Goal: Information Seeking & Learning: Compare options

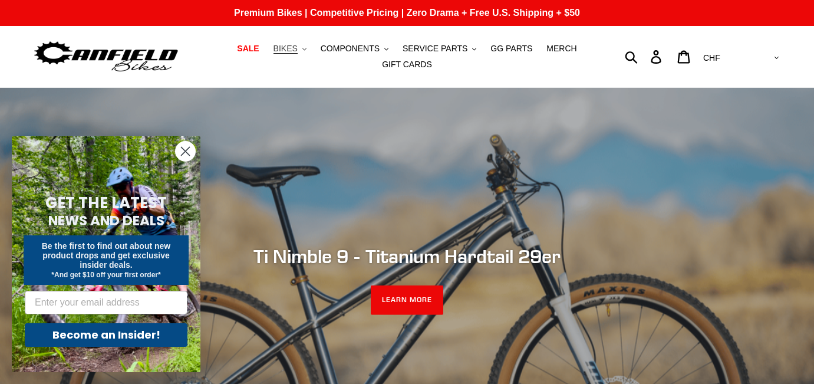
click at [306, 50] on icon "button" at bounding box center [304, 49] width 4 height 2
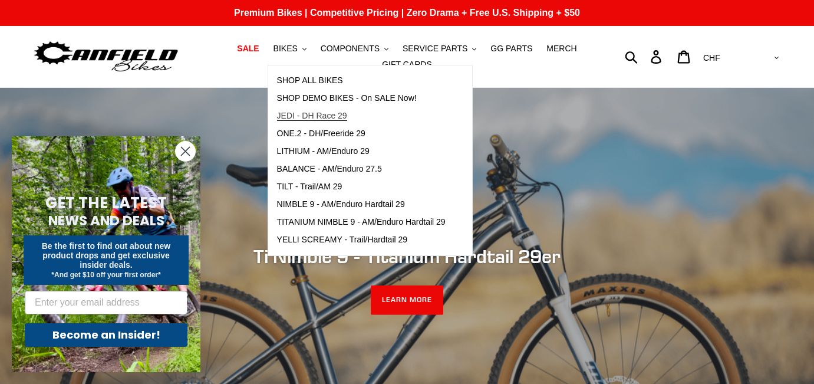
click at [306, 113] on span "JEDI - DH Race 29" at bounding box center [312, 116] width 70 height 10
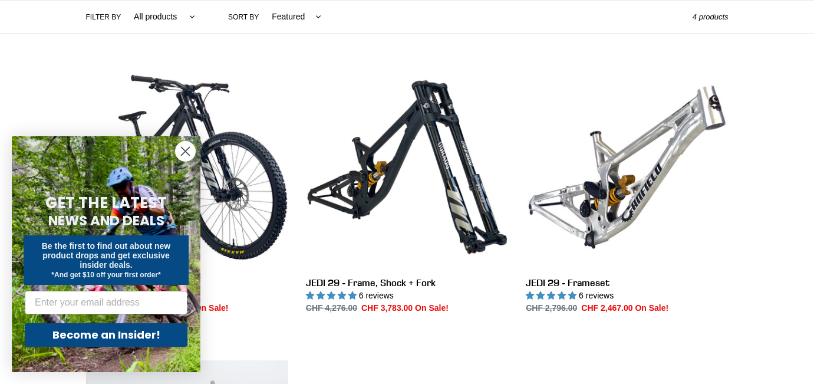
scroll to position [295, 0]
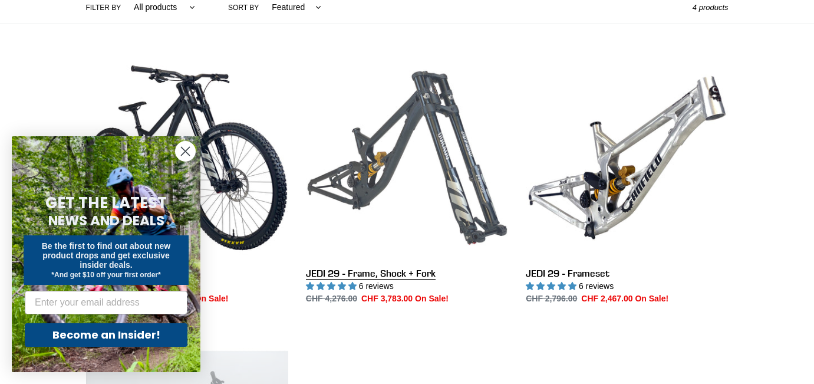
click at [368, 276] on link "JEDI 29 - Frame, Shock + Fork" at bounding box center [407, 181] width 202 height 248
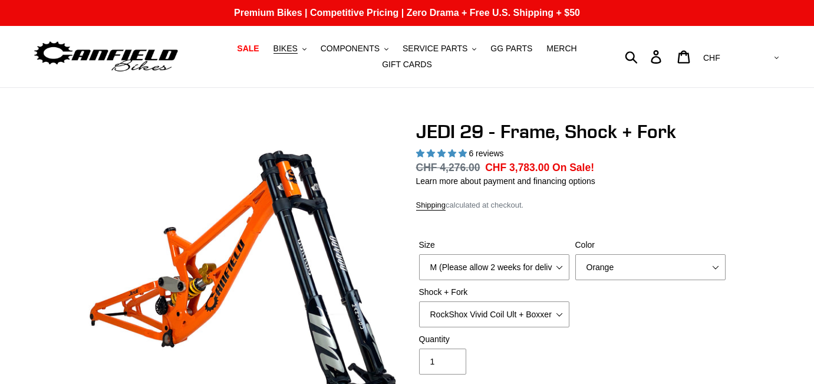
select select "highest-rating"
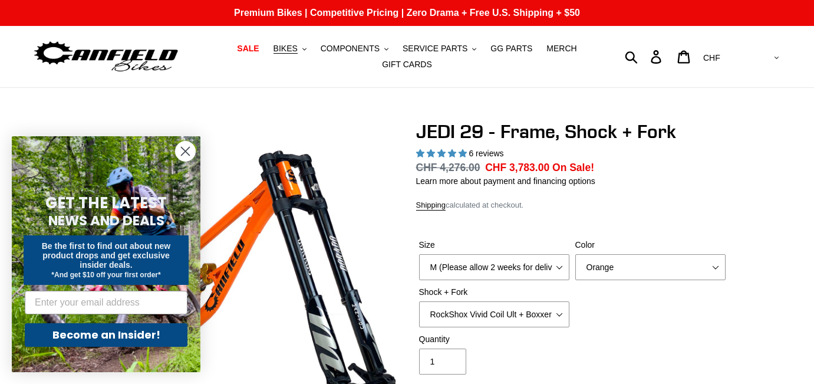
click at [184, 150] on icon "Close dialog" at bounding box center [185, 151] width 8 height 8
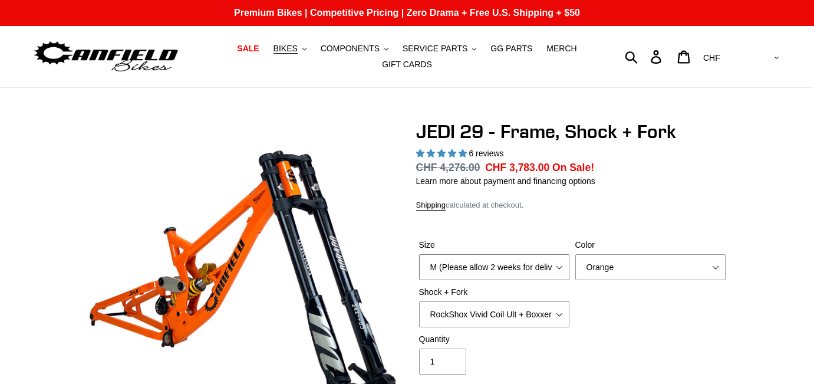
click at [561, 266] on select "M (Please allow 2 weeks for delivery) L (Please allow 2 weeks for delivery) XL" at bounding box center [494, 267] width 150 height 26
select select "L (Please allow 2 weeks for delivery)"
click at [419, 254] on select "M (Please allow 2 weeks for delivery) L (Please allow 2 weeks for delivery) XL" at bounding box center [494, 267] width 150 height 26
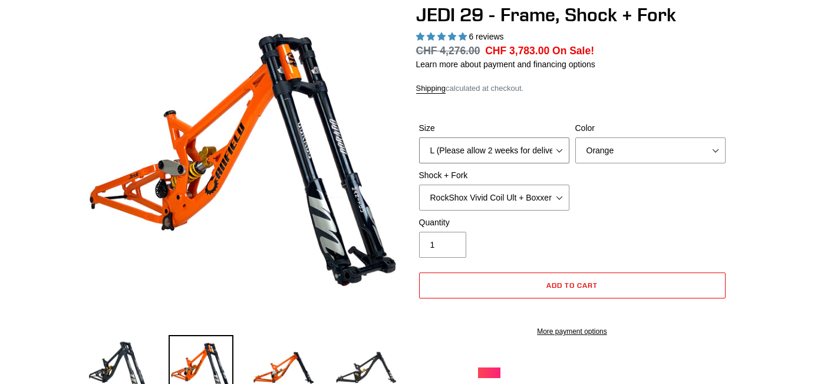
scroll to position [118, 0]
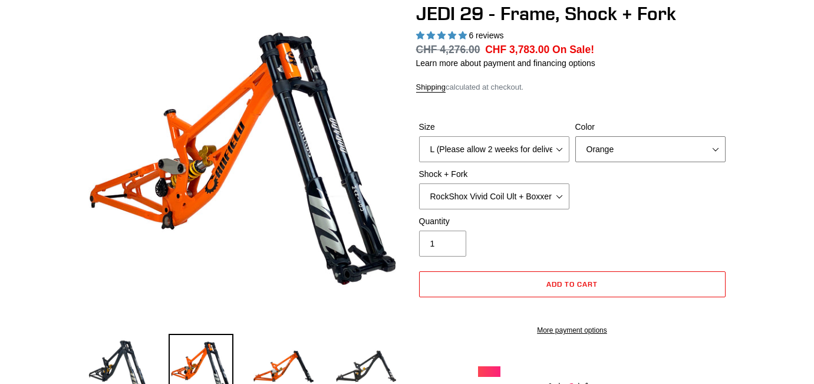
click at [716, 146] on select "Orange Stealth Black Raw" at bounding box center [650, 149] width 150 height 26
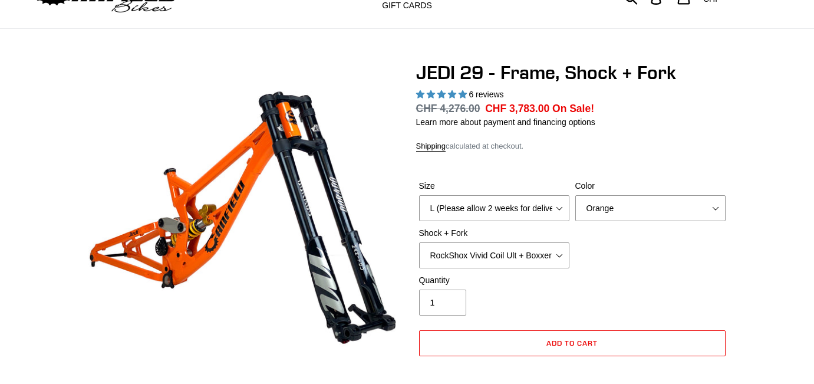
scroll to position [0, 0]
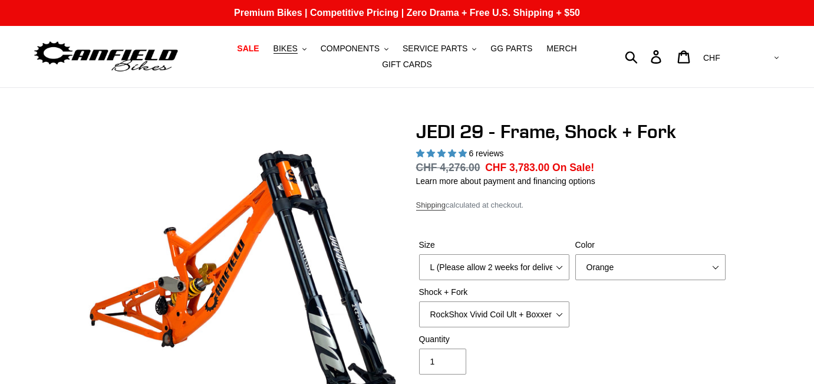
click at [434, 205] on link "Shipping" at bounding box center [431, 205] width 30 height 10
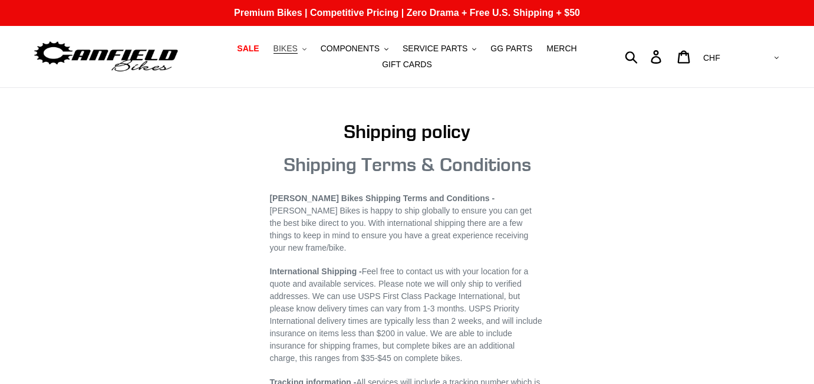
click at [298, 50] on span "BIKES" at bounding box center [285, 49] width 24 height 10
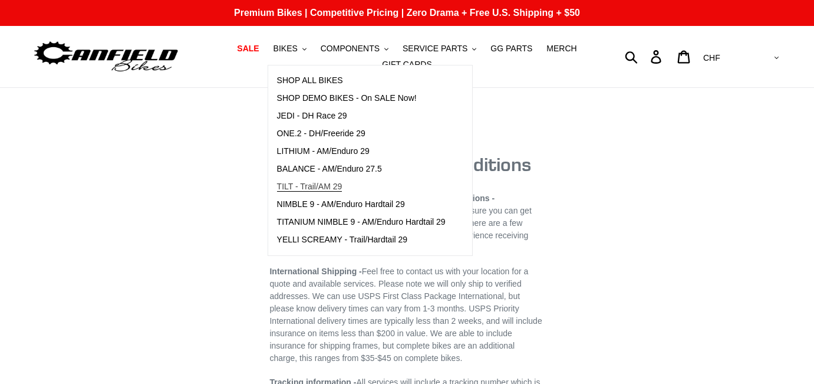
click at [329, 185] on span "TILT - Trail/AM 29" at bounding box center [309, 186] width 65 height 10
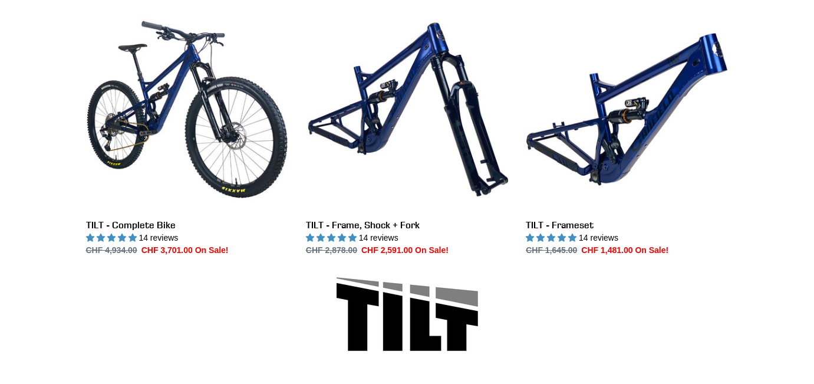
scroll to position [351, 0]
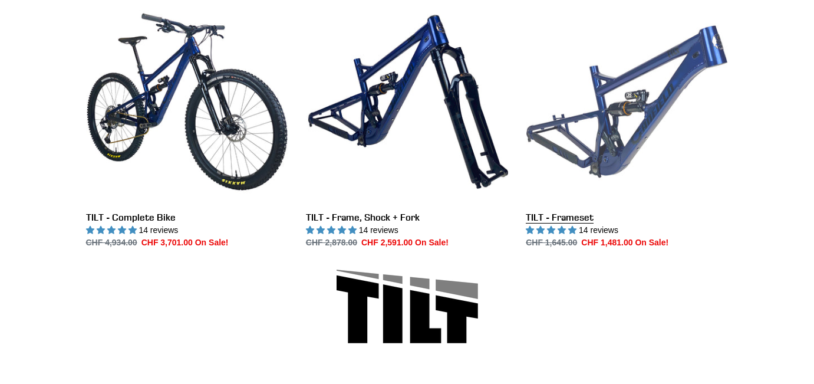
click at [610, 143] on link "TILT - Frameset" at bounding box center [627, 125] width 202 height 248
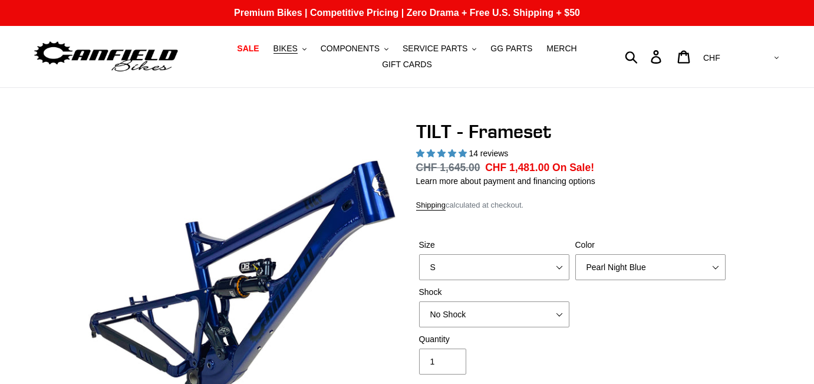
select select "highest-rating"
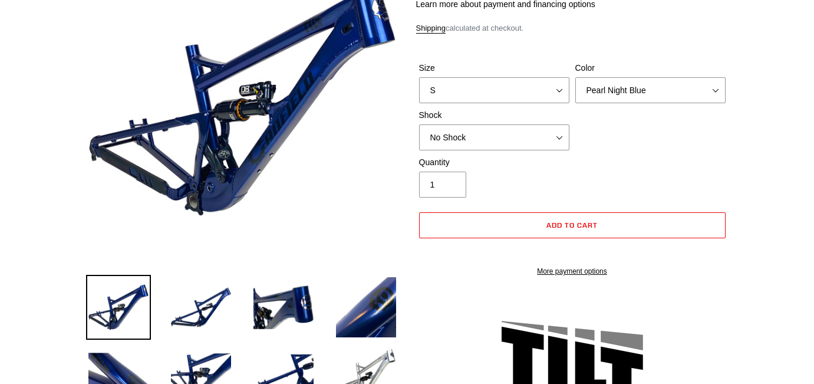
scroll to position [183, 0]
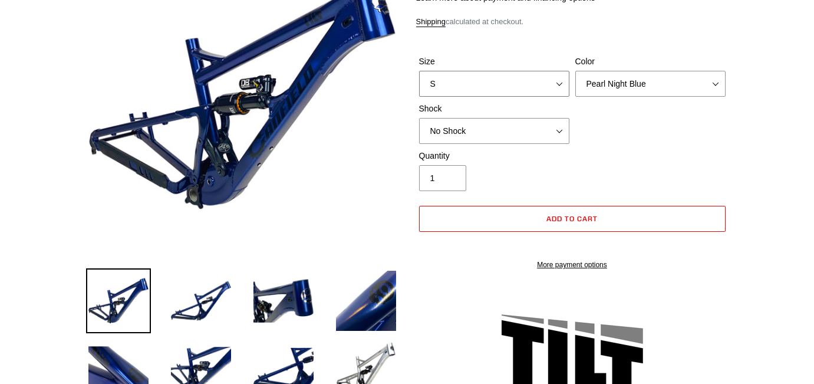
click at [558, 86] on select "S M L XL" at bounding box center [494, 84] width 150 height 26
select select "L"
click at [419, 71] on select "S M L XL" at bounding box center [494, 84] width 150 height 26
click at [711, 83] on select "Pearl Night Blue Stealth Silver" at bounding box center [650, 84] width 150 height 26
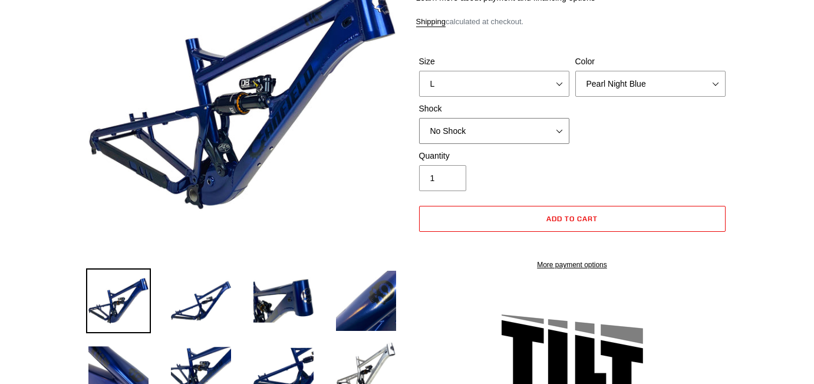
click at [557, 133] on select "No Shock Cane Creek DB Kitsuma Air RockShox Deluxe Ultimate Fox FLOAT X EXT Sto…" at bounding box center [494, 131] width 150 height 26
click at [602, 142] on div "Size S M L XL Color Pearl Night Blue Stealth Silver Shock No Shock Cane Creek D…" at bounding box center [572, 102] width 312 height 94
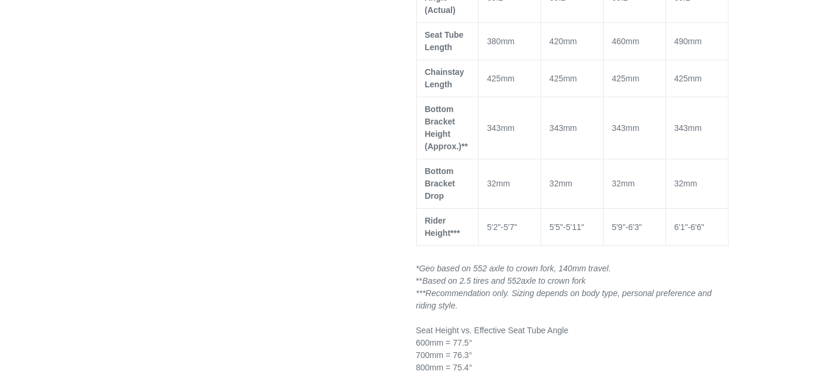
scroll to position [1008, 0]
